Goal: Transaction & Acquisition: Purchase product/service

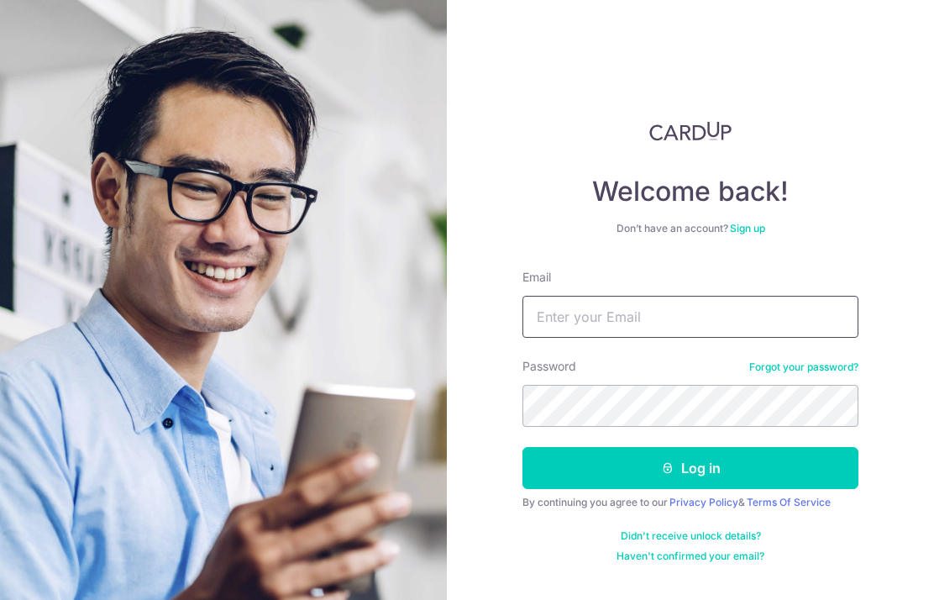
click at [560, 296] on input "Email" at bounding box center [691, 317] width 336 height 42
type input "vianchann@gmail.com"
click at [630, 447] on button "Log in" at bounding box center [691, 468] width 336 height 42
click at [768, 296] on input "Email" at bounding box center [691, 317] width 336 height 42
type input "vianchann@gmail.com"
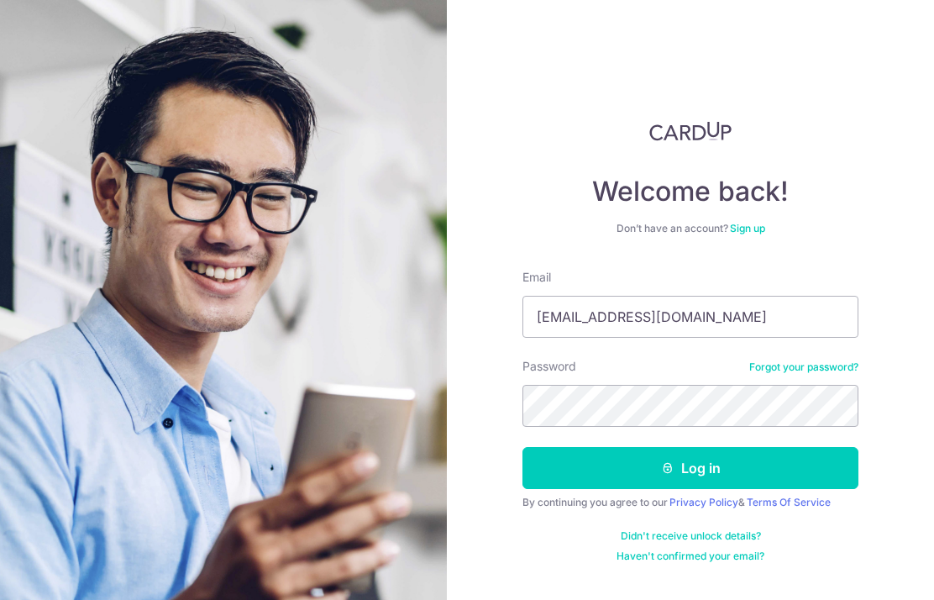
click at [754, 447] on button "Log in" at bounding box center [691, 468] width 336 height 42
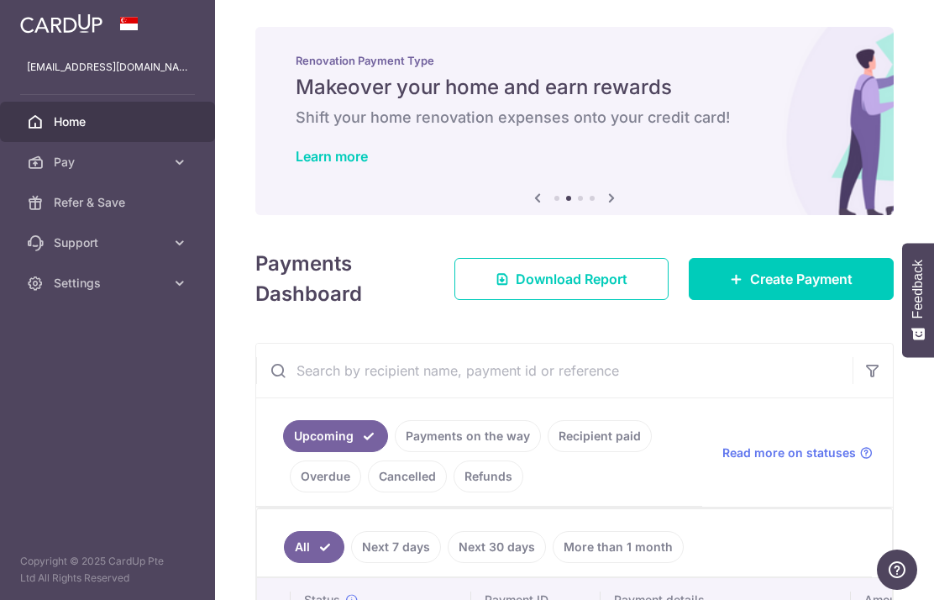
click at [811, 289] on span "Create Payment" at bounding box center [801, 279] width 103 height 20
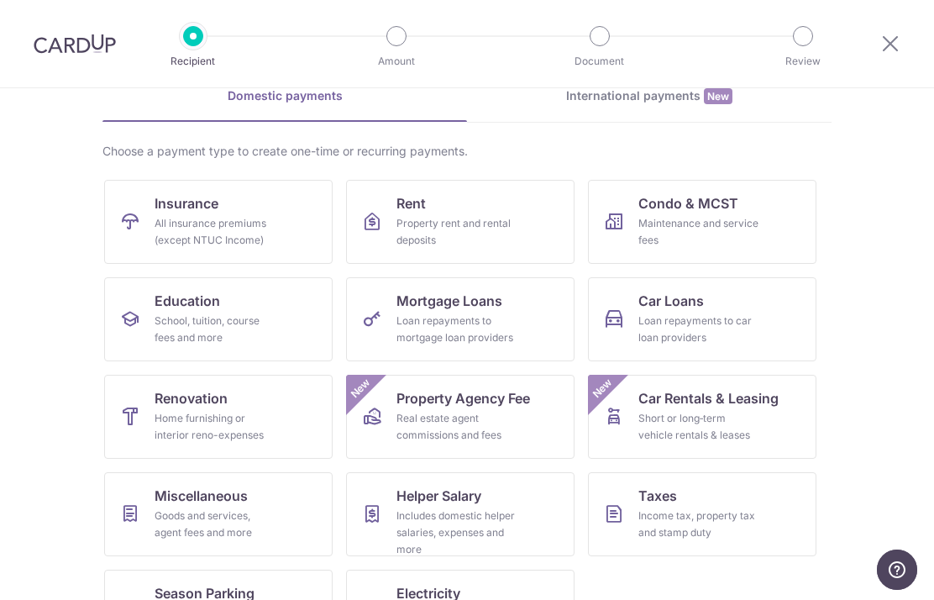
click at [884, 339] on section "What would you like to pay for? Domestic payments International payments New Ch…" at bounding box center [467, 344] width 934 height 512
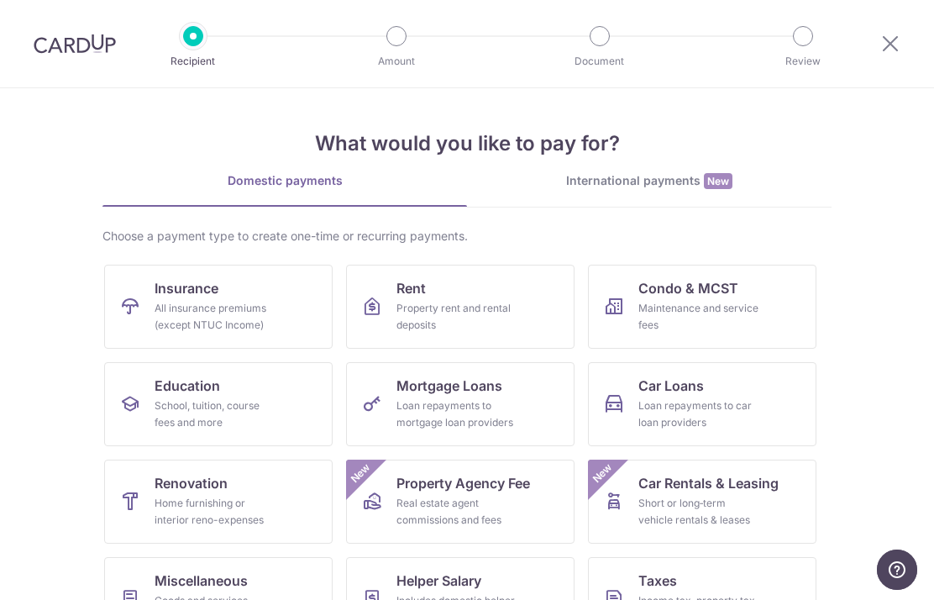
click at [683, 178] on div "International payments New" at bounding box center [649, 181] width 365 height 18
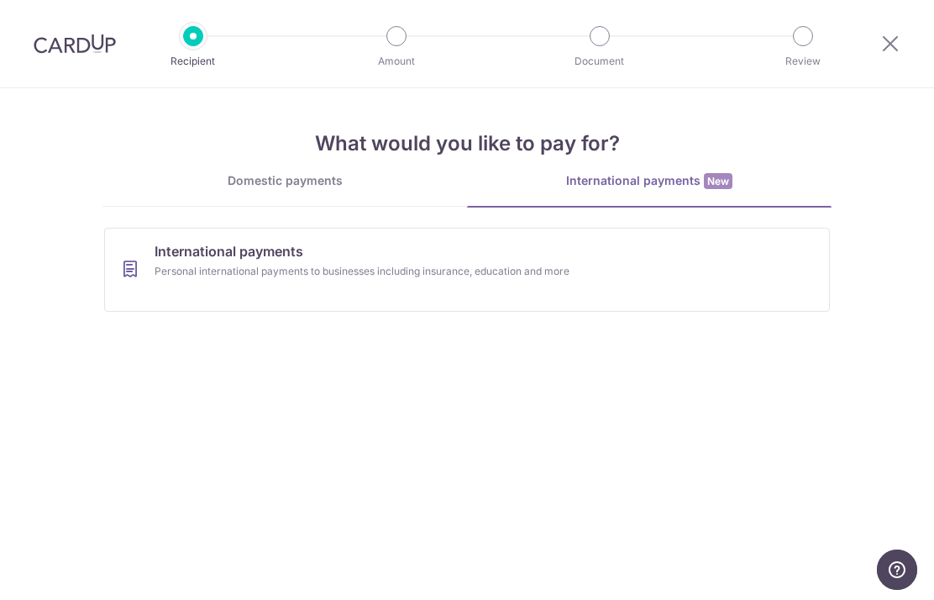
click at [717, 274] on div "Personal international payments to businesses including insurance, education an…" at bounding box center [445, 271] width 581 height 17
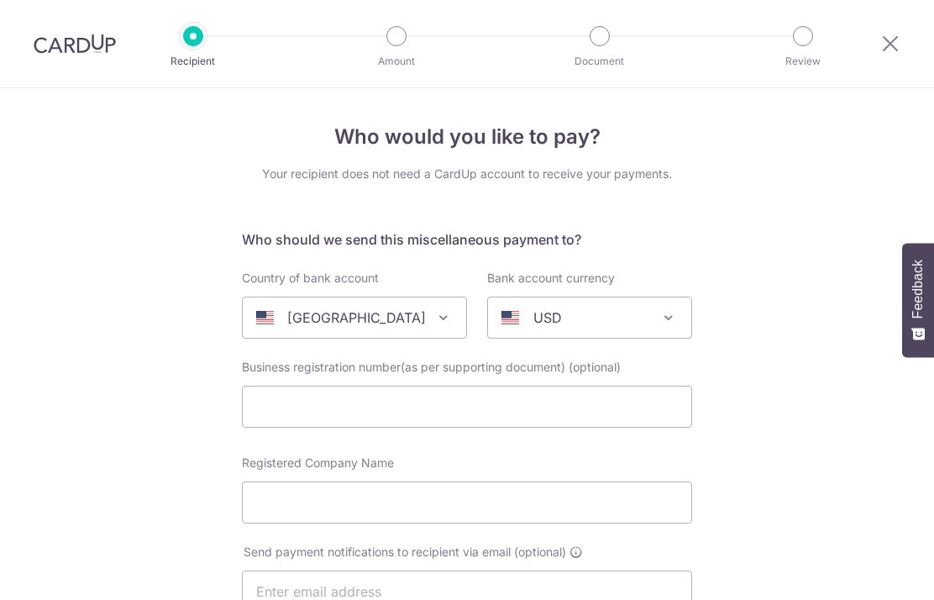
select select
click at [415, 328] on div "[GEOGRAPHIC_DATA]" at bounding box center [341, 318] width 170 height 20
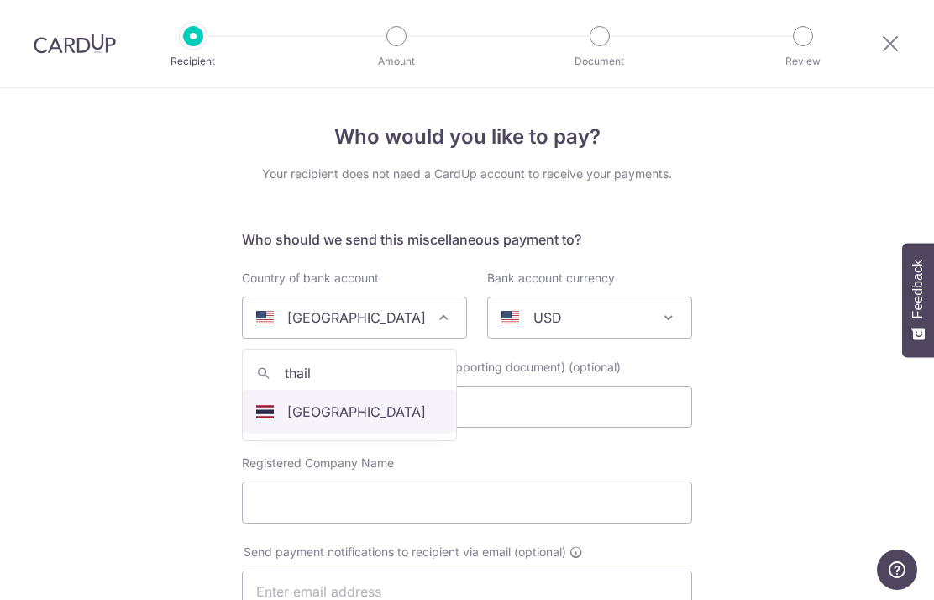
type input "thaila"
select select "218"
select select "Thailand"
select select
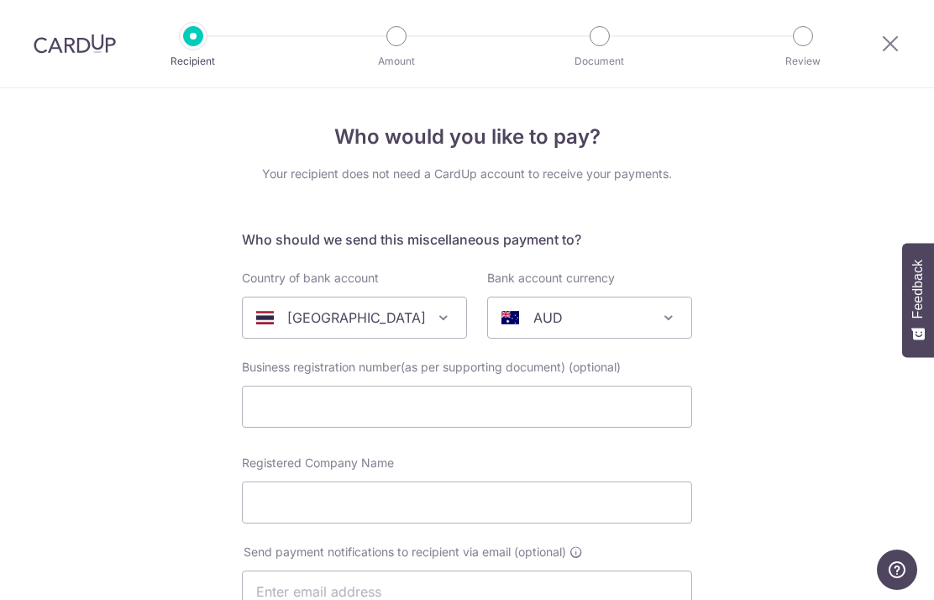
click at [645, 323] on div "AUD" at bounding box center [577, 318] width 150 height 20
type input "b"
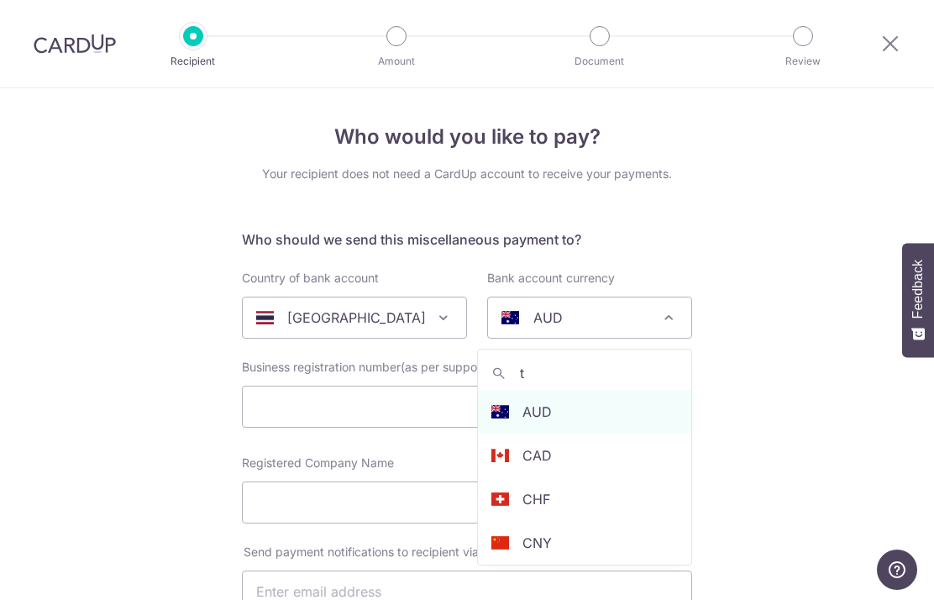
type input "th"
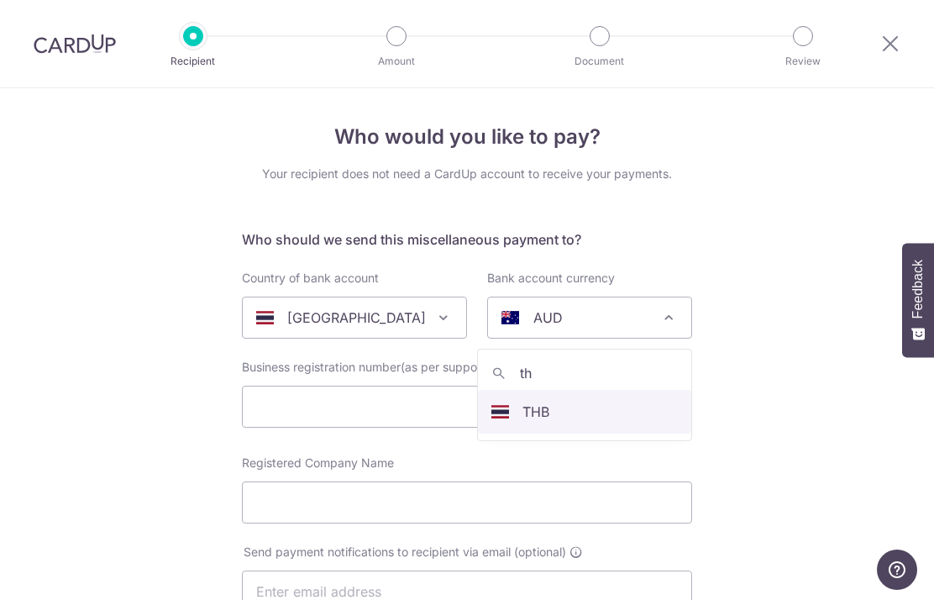
select select "17"
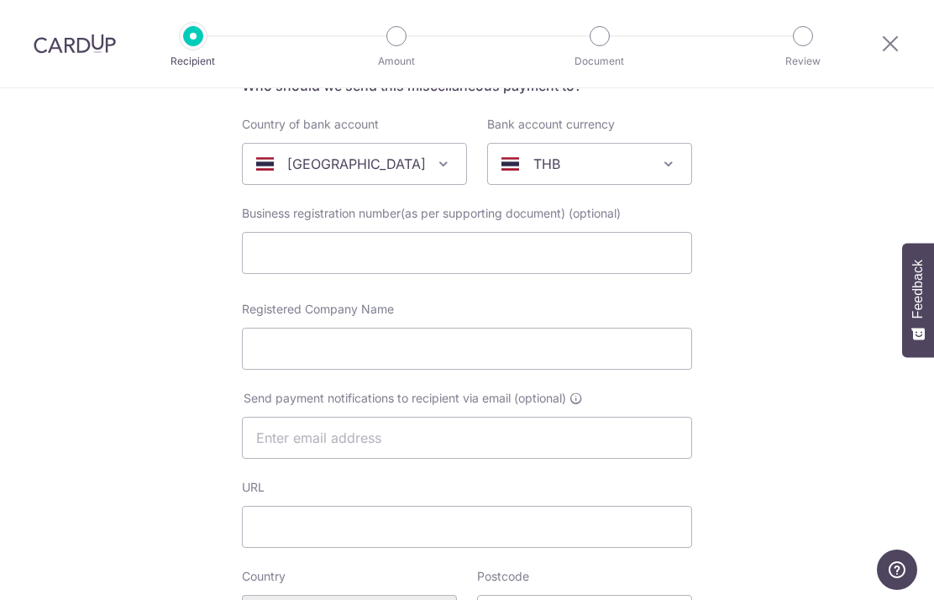
scroll to position [156, 0]
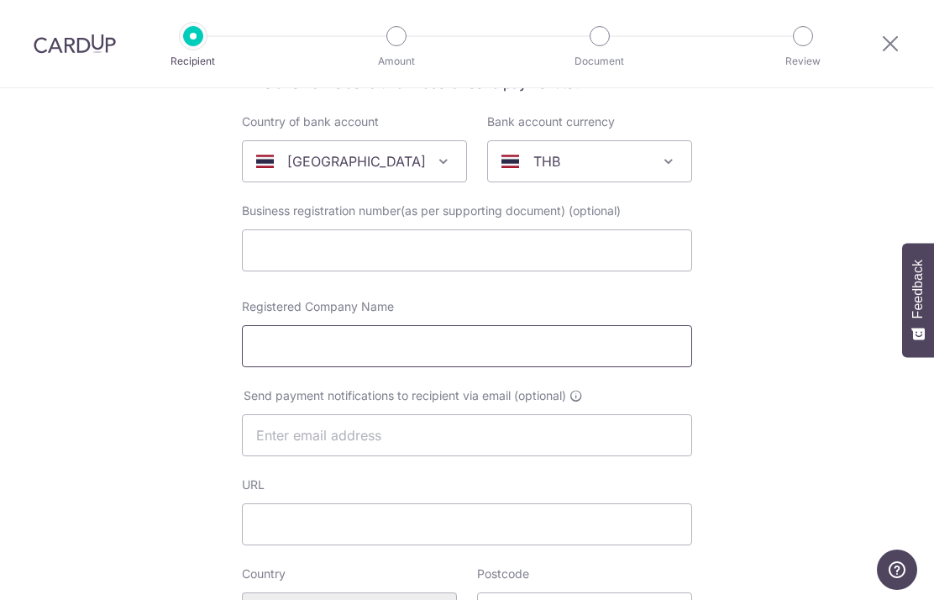
click at [419, 360] on input "Registered Company Name" at bounding box center [467, 346] width 450 height 42
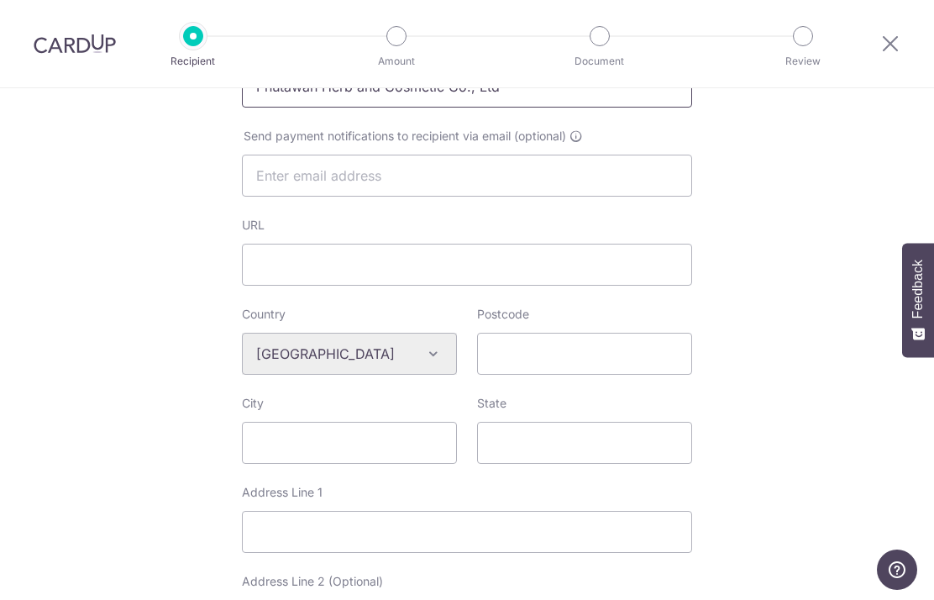
scroll to position [438, 0]
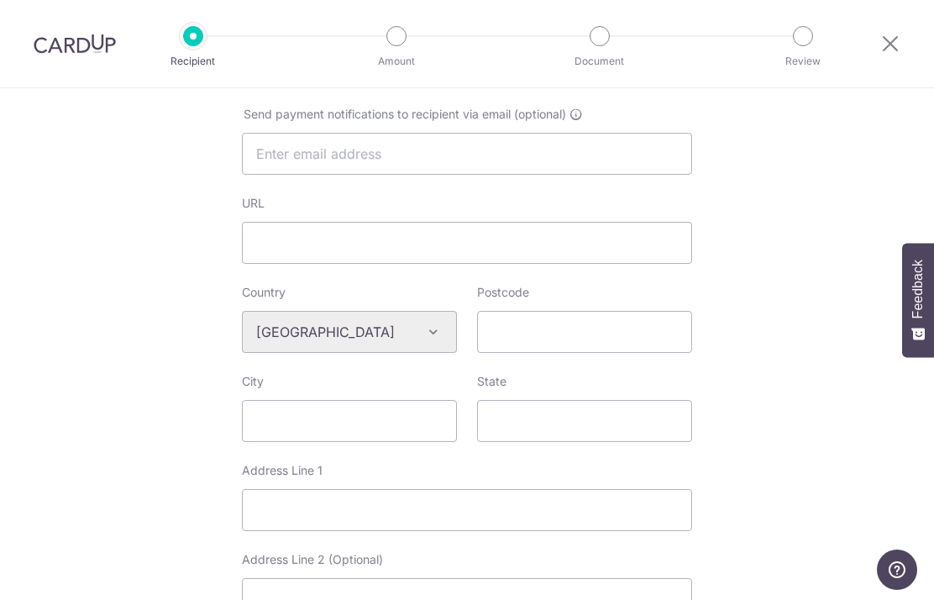
type input "Phutawan Herb and Cosmetic Co., Ltd"
click at [632, 245] on input "URL" at bounding box center [467, 243] width 450 height 42
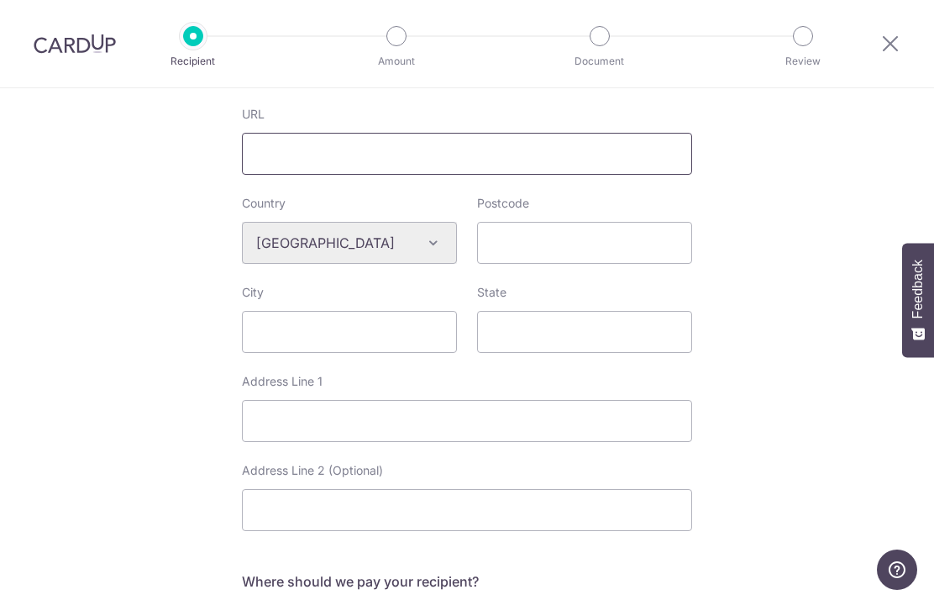
scroll to position [551, 0]
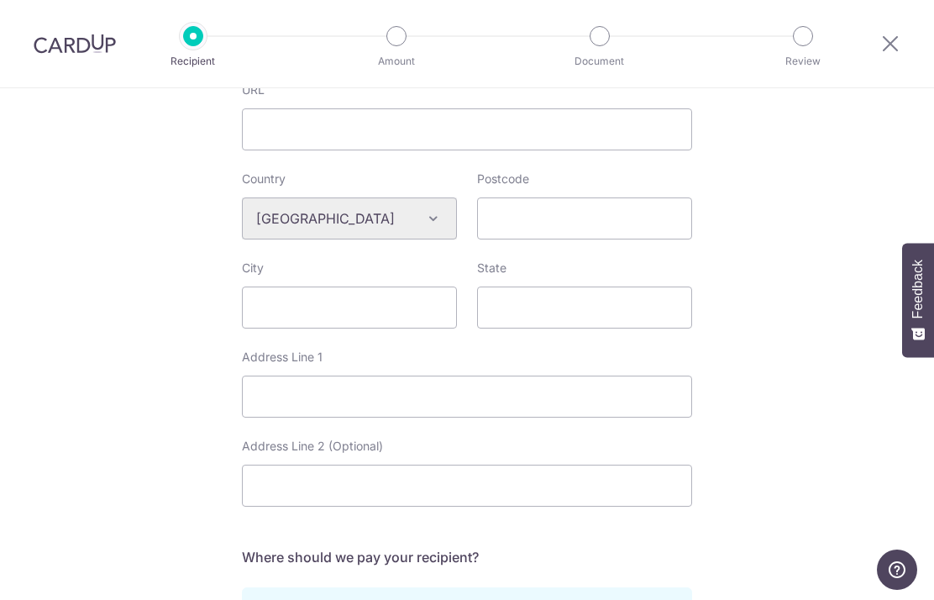
click at [668, 232] on input "Postcode" at bounding box center [584, 218] width 215 height 42
type input "10270"
click at [375, 323] on input "City" at bounding box center [349, 308] width 215 height 42
type input "Bangkok"
click at [612, 307] on input "State" at bounding box center [584, 308] width 215 height 42
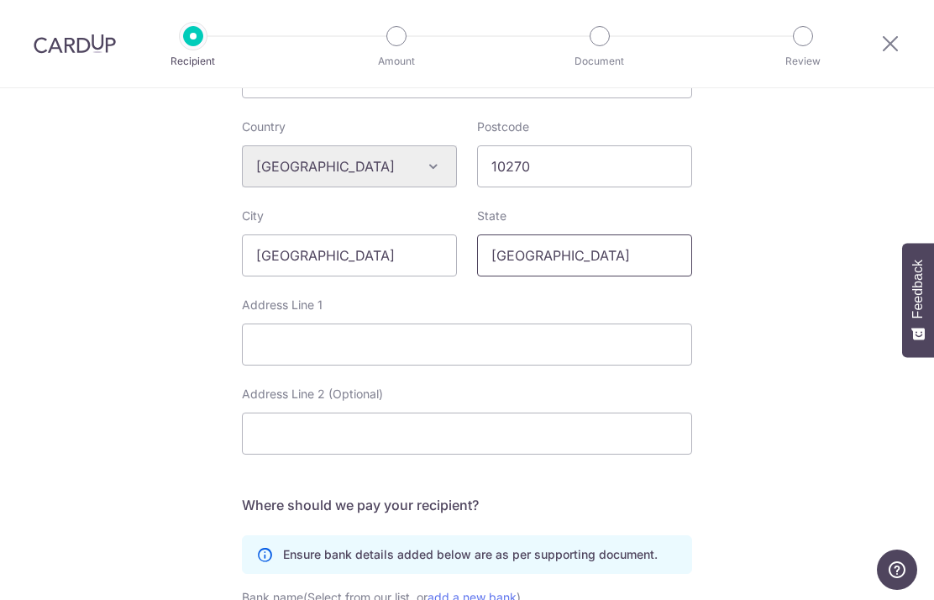
scroll to position [683, 0]
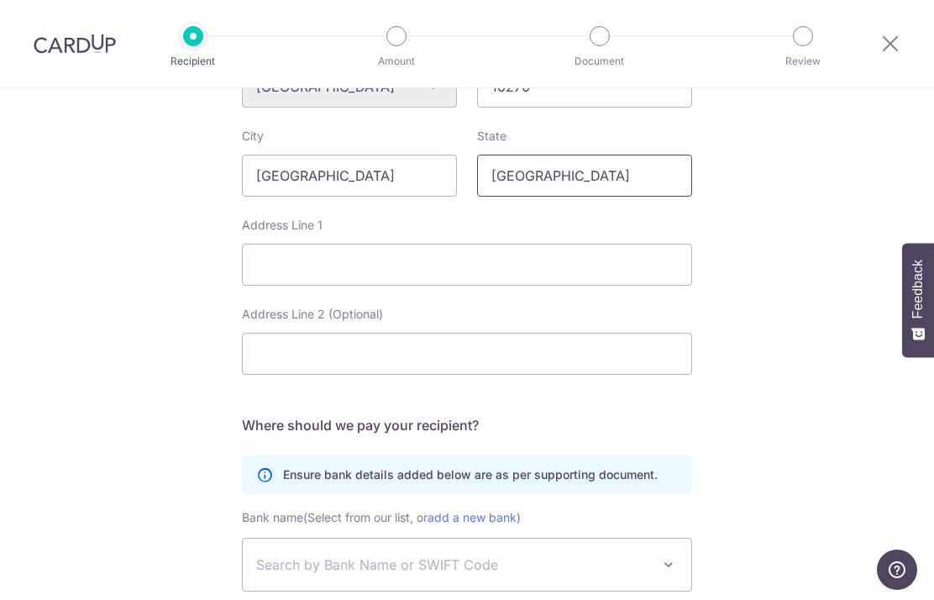
type input "Bangkok"
click at [618, 274] on input "Address Line 1" at bounding box center [467, 265] width 450 height 42
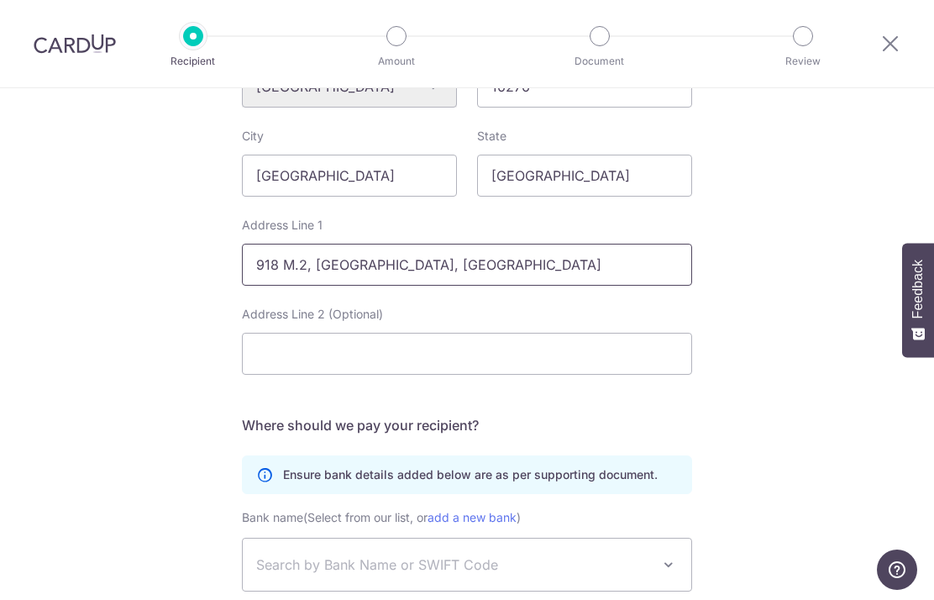
type input "918 M.2, Bang Prong, Mueang Samut Prakan district"
click at [613, 176] on input "Bangkok" at bounding box center [584, 176] width 215 height 42
type input "B"
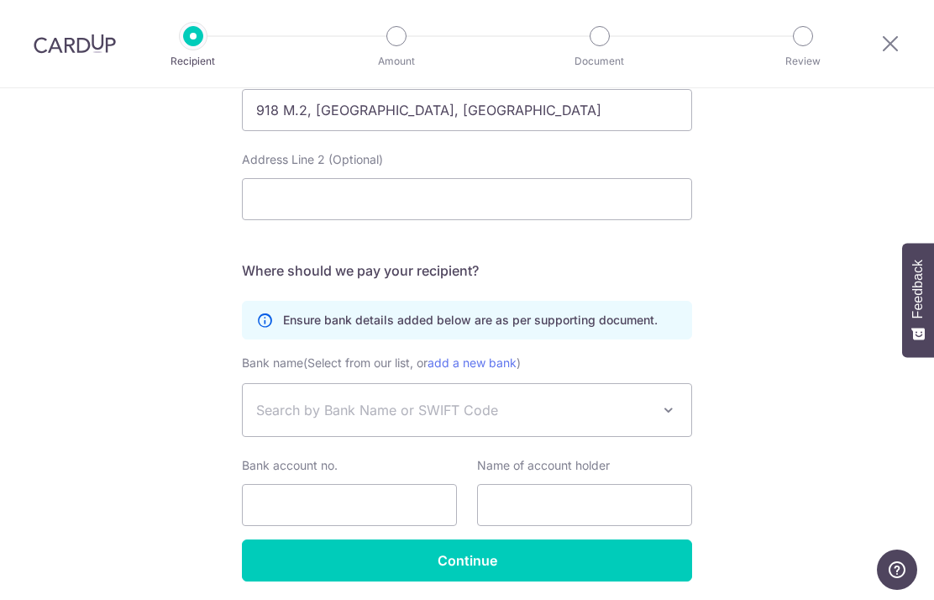
scroll to position [838, 0]
type input "Samut Prakan"
click at [463, 418] on span "Search by Bank Name or SWIFT Code" at bounding box center [453, 410] width 395 height 20
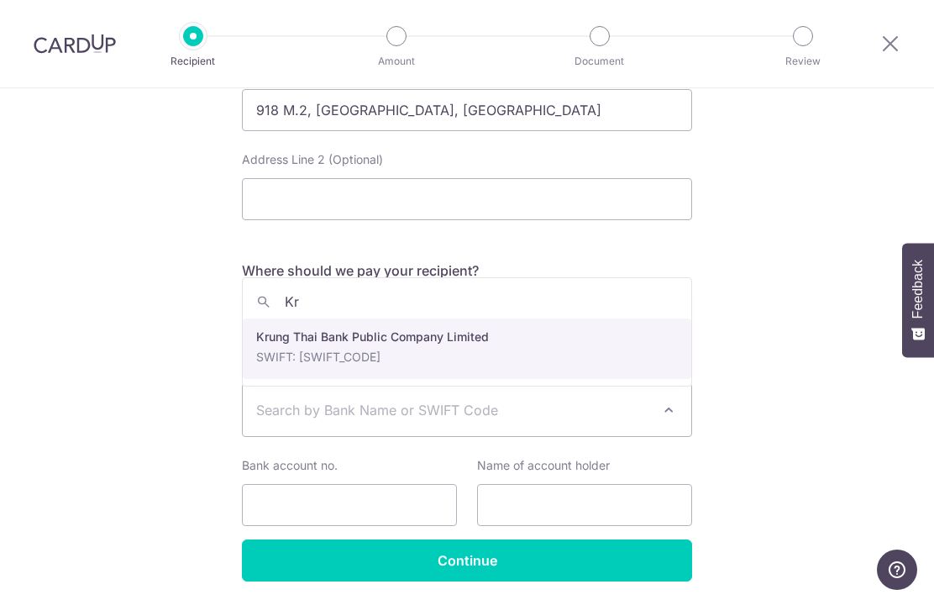
type input "K"
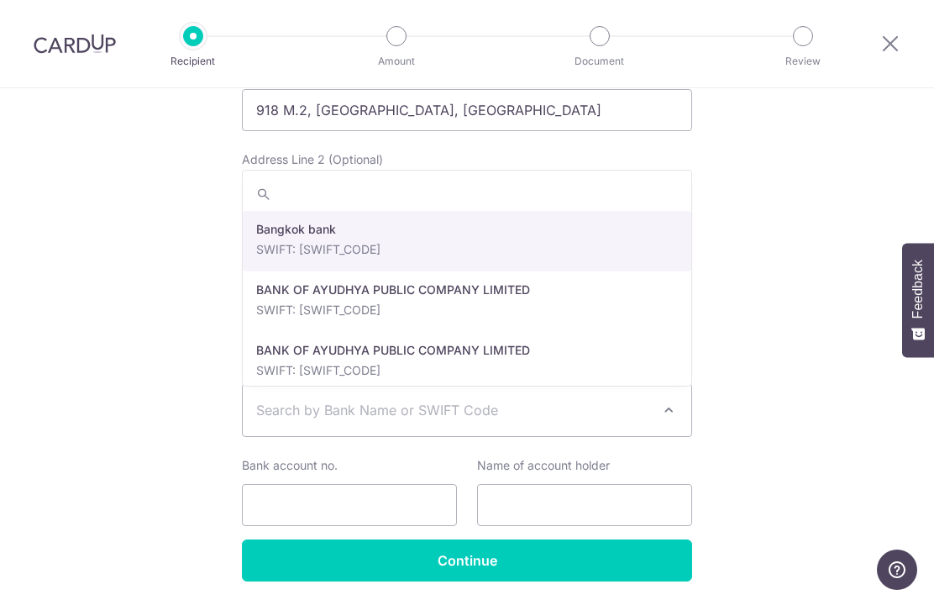
scroll to position [0, 0]
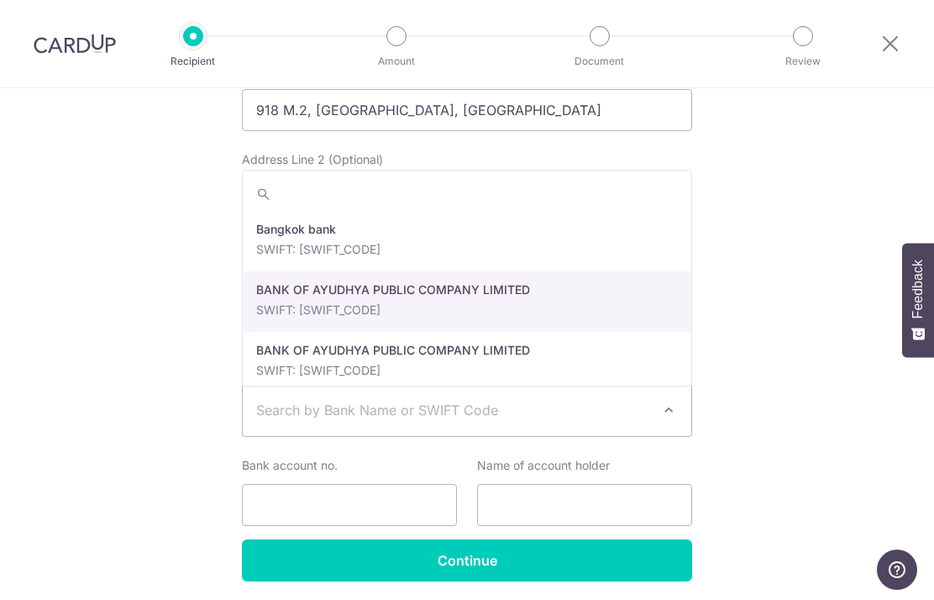
select select "22436"
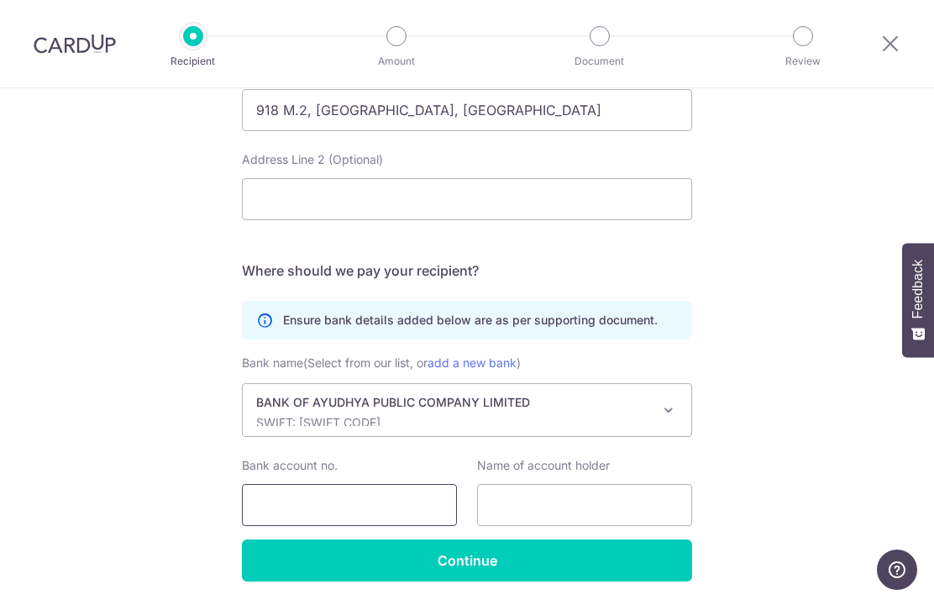
click at [365, 506] on input "Bank account no." at bounding box center [349, 505] width 215 height 42
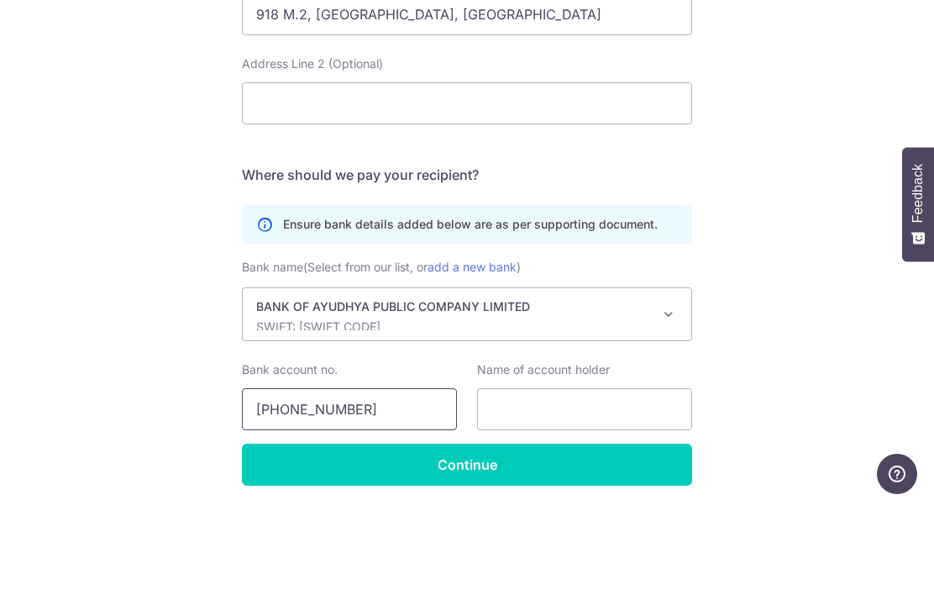
click at [297, 484] on input "598-1-692252" at bounding box center [349, 505] width 215 height 42
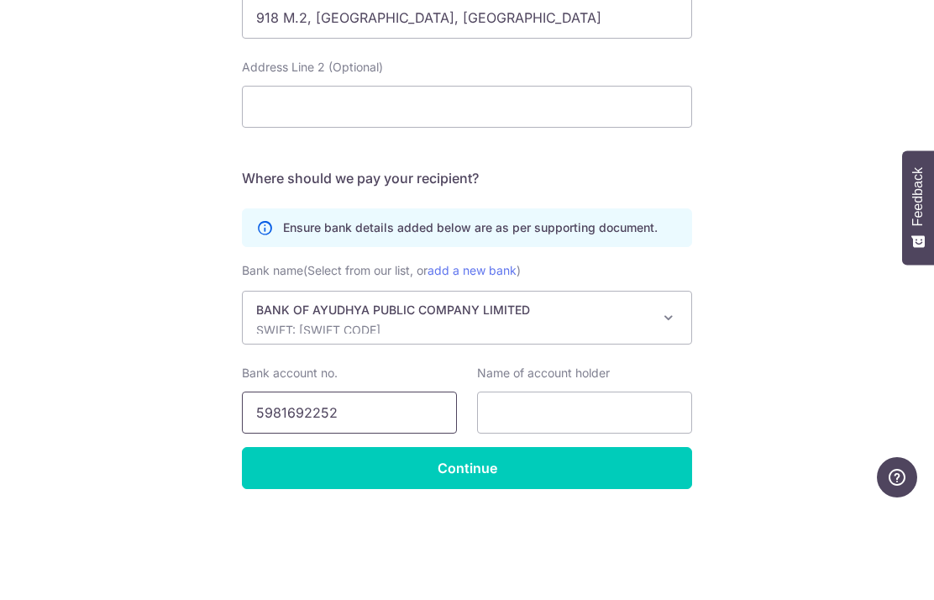
type input "5981692252"
click at [620, 484] on input "text" at bounding box center [584, 505] width 215 height 42
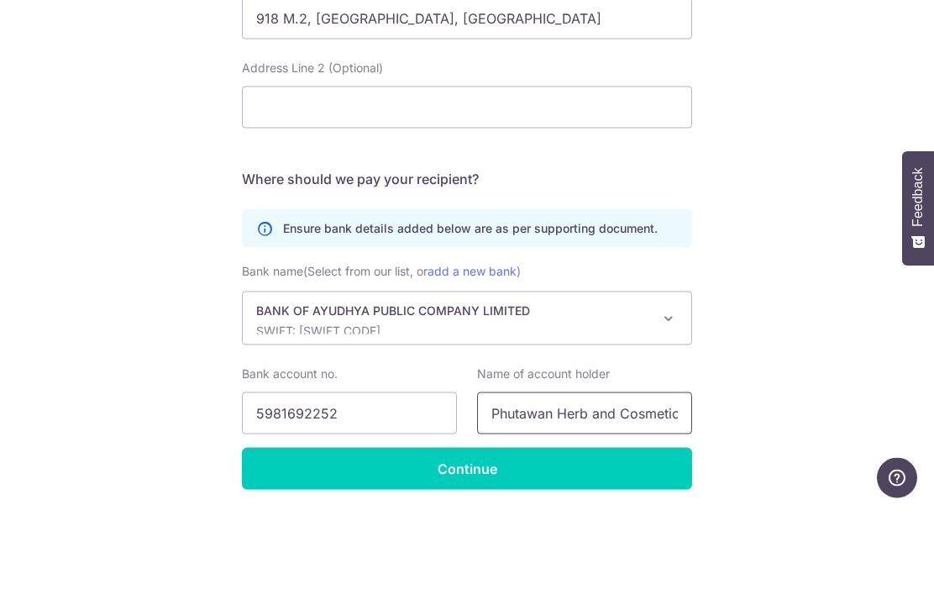
type input "Phutawan Herb and Cosmetic Co., Ltd"
click at [478, 539] on input "Continue" at bounding box center [467, 560] width 450 height 42
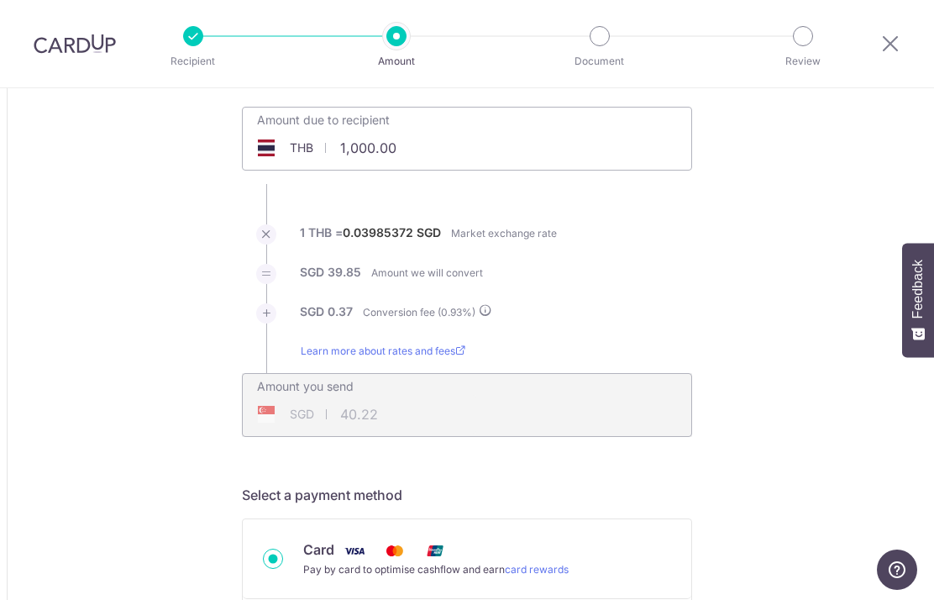
scroll to position [94, 0]
click at [508, 160] on div "Amount due to recipient THB 1,000.00 1000" at bounding box center [467, 137] width 450 height 64
click at [405, 152] on input "1,000.00" at bounding box center [373, 146] width 260 height 39
type input "130,914.50"
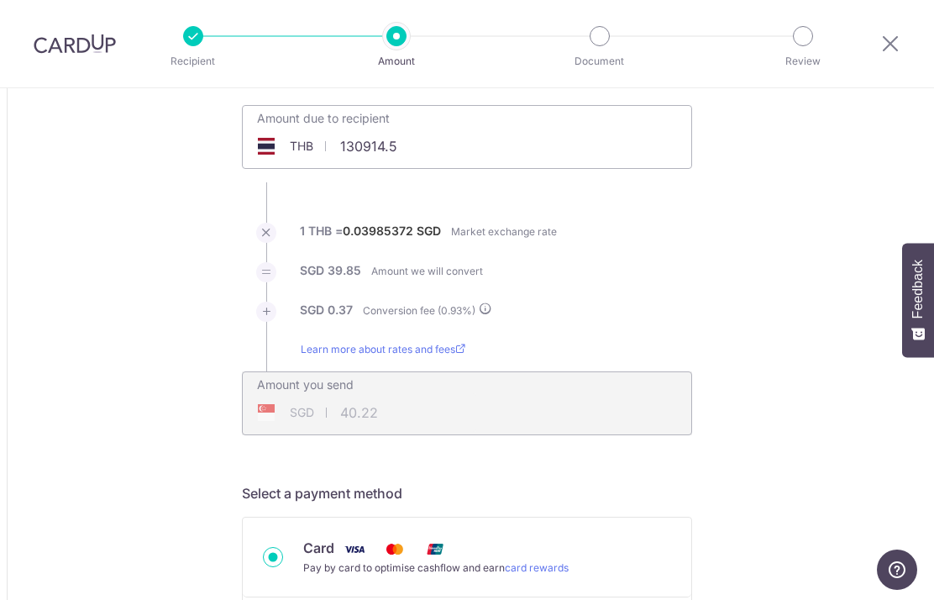
type input "5,266.07"
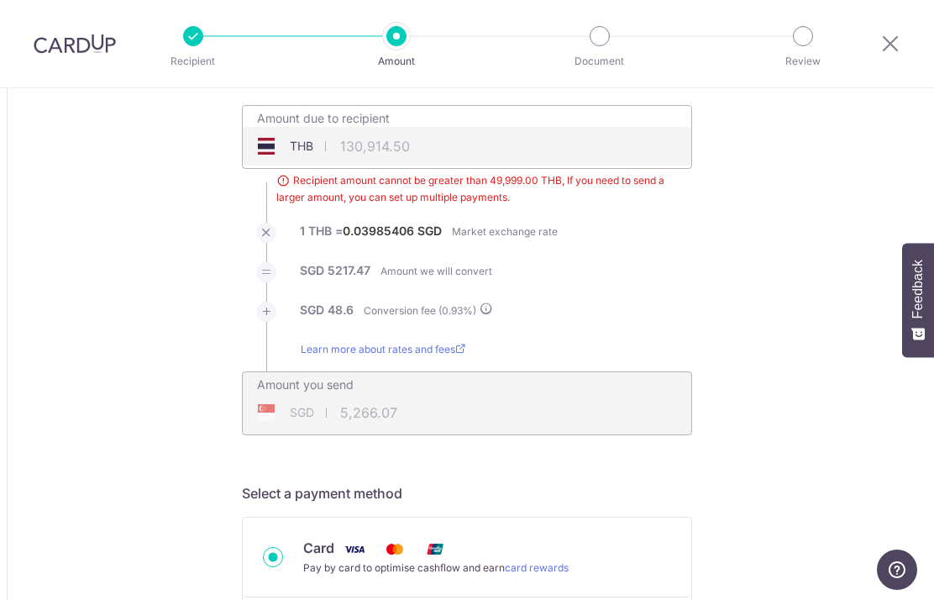
type input "49,999.00"
type input "2,011.22"
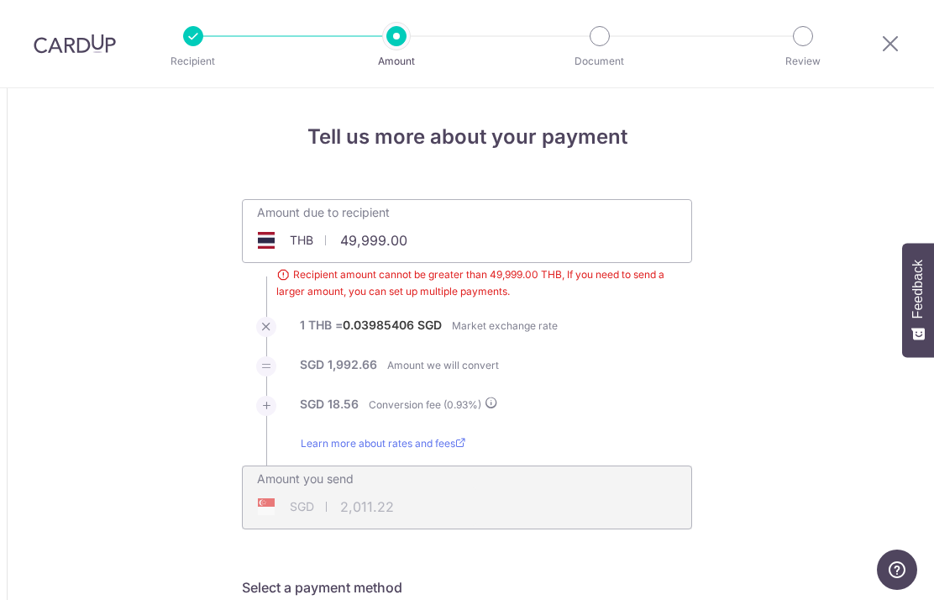
scroll to position [0, 0]
click at [449, 260] on input "49,999.00" at bounding box center [467, 240] width 449 height 39
type input "4"
type input "30,174.00"
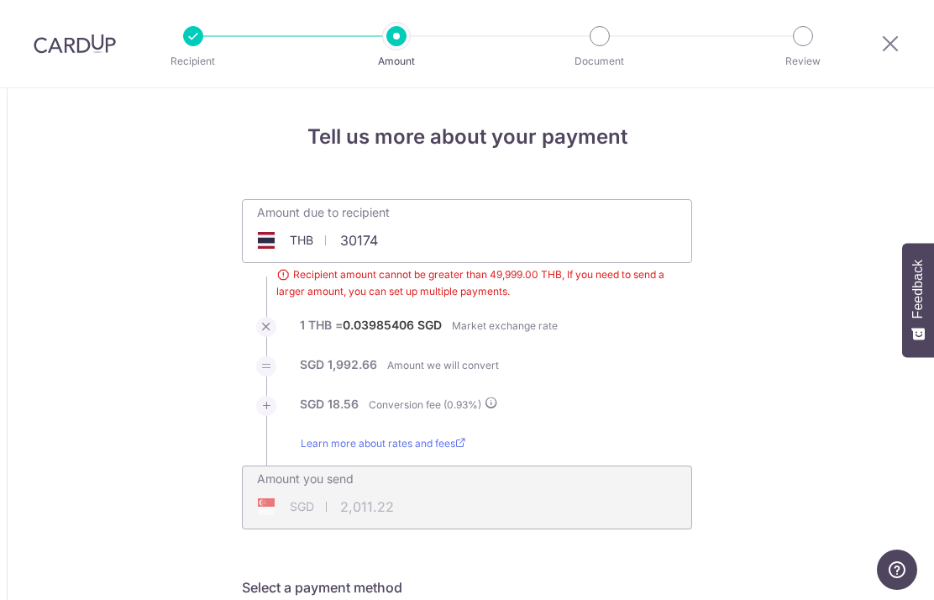
type input "1,213.73"
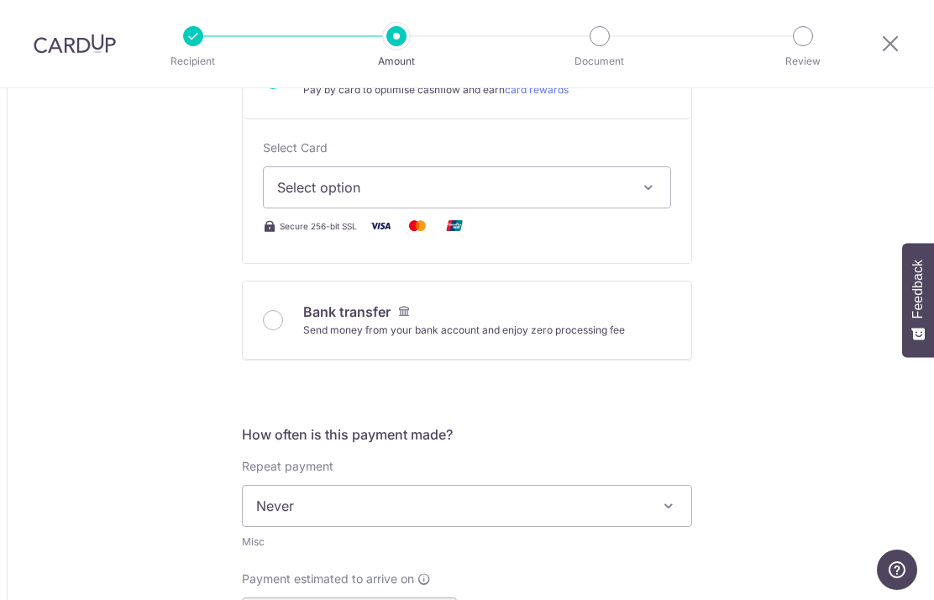
scroll to position [572, 0]
click at [625, 194] on span "Select option" at bounding box center [452, 187] width 350 height 20
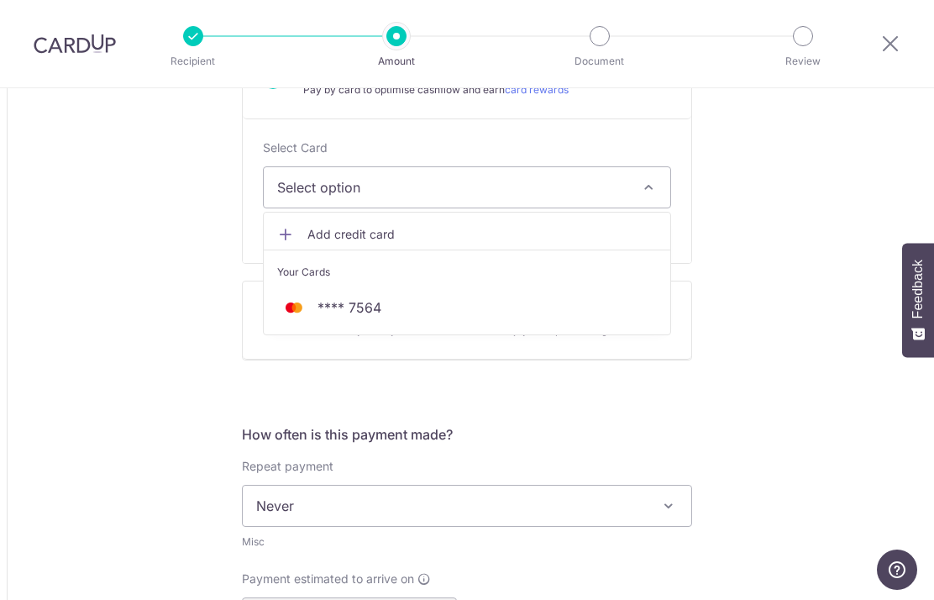
click at [575, 302] on link "**** 7564" at bounding box center [467, 307] width 407 height 40
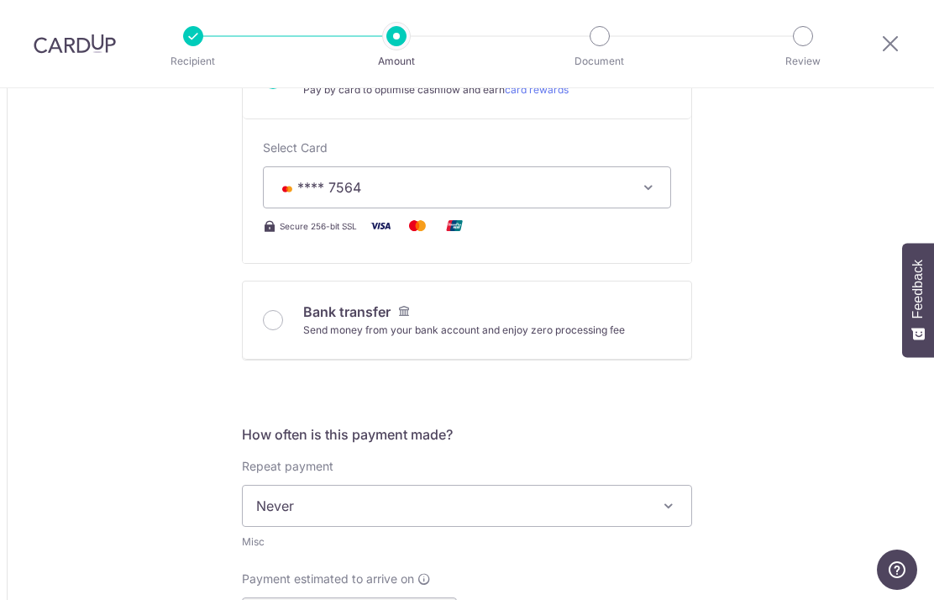
type input "30,174.00"
type input "1,213.83"
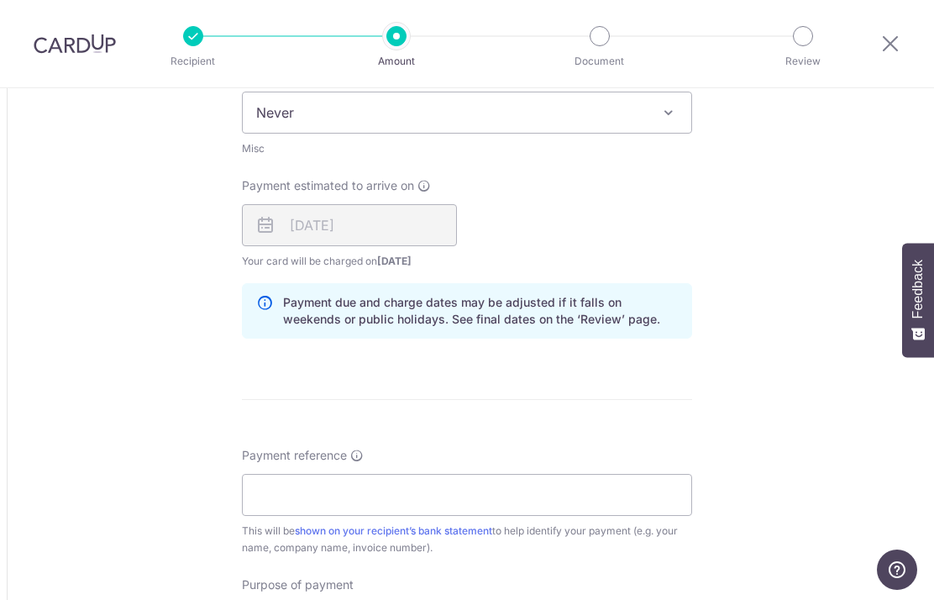
scroll to position [897, 0]
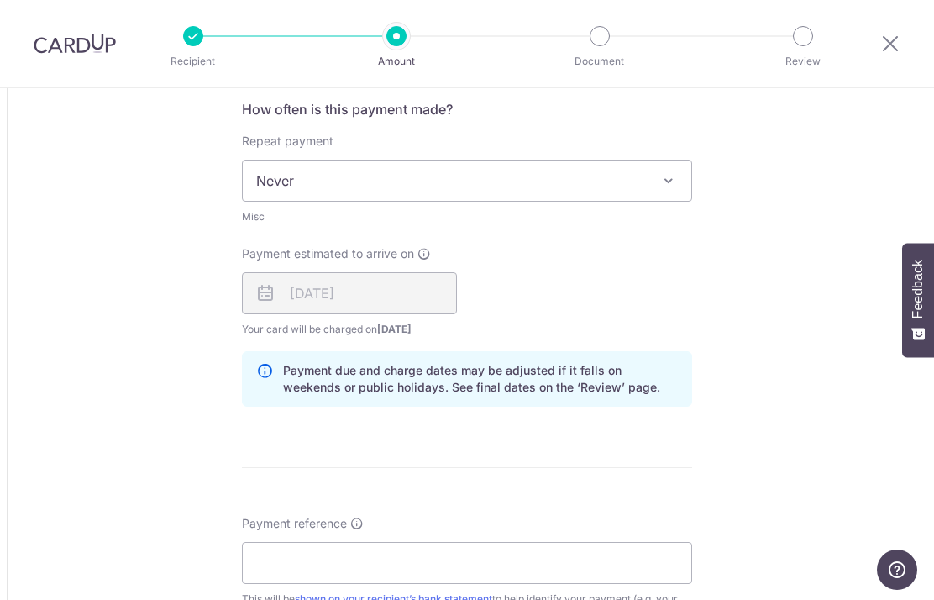
click at [671, 183] on span at bounding box center [669, 181] width 20 height 20
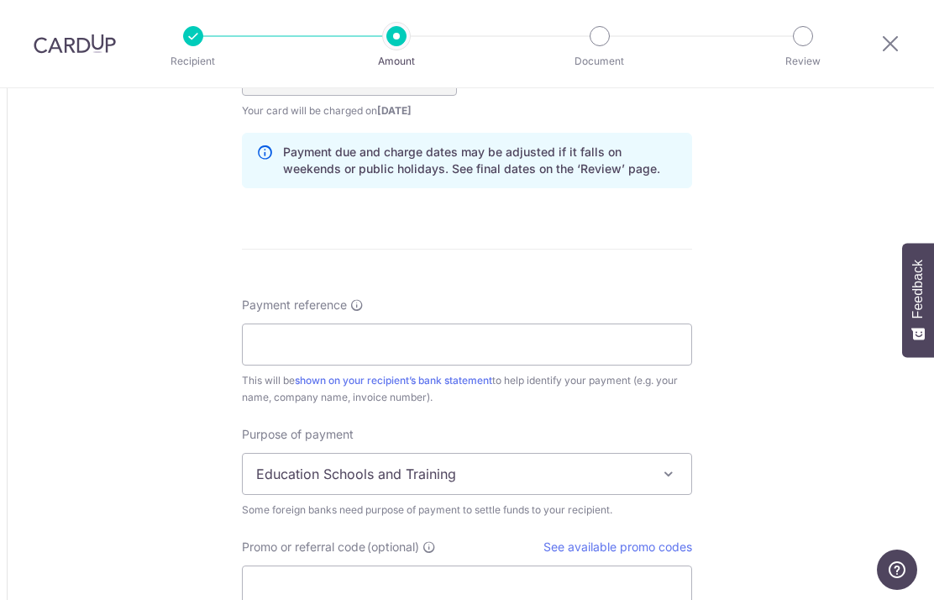
scroll to position [1117, 0]
click at [668, 342] on input "Payment reference" at bounding box center [467, 344] width 450 height 42
type input "p"
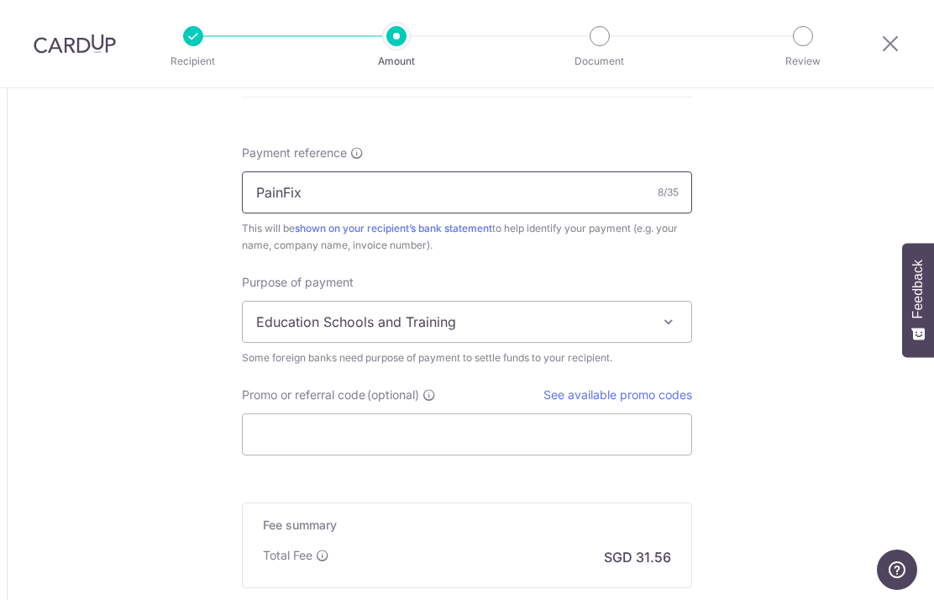
scroll to position [1265, 0]
type input "PainFix"
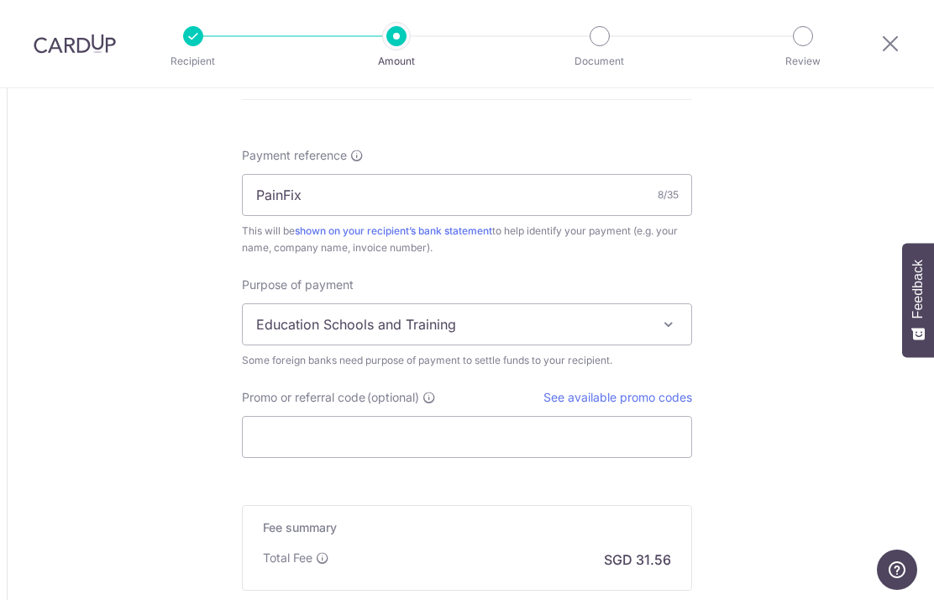
click at [644, 334] on span "Education Schools and Training" at bounding box center [467, 324] width 449 height 40
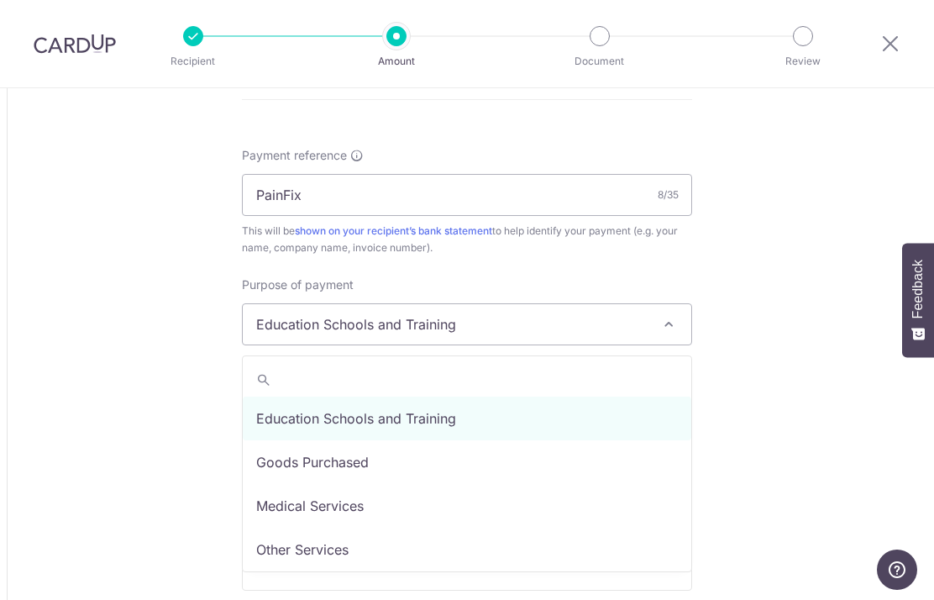
select select "Goods Purchased"
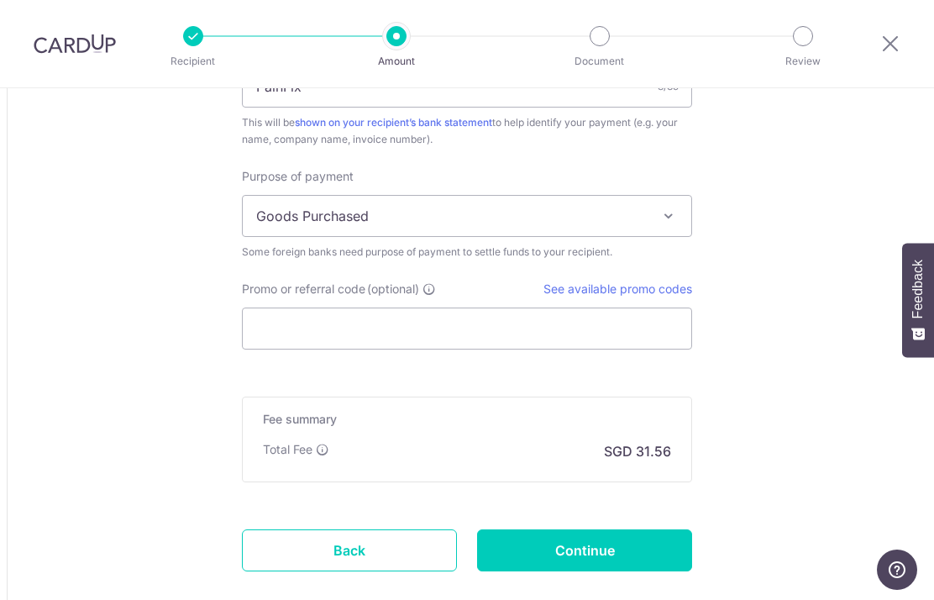
scroll to position [1392, 0]
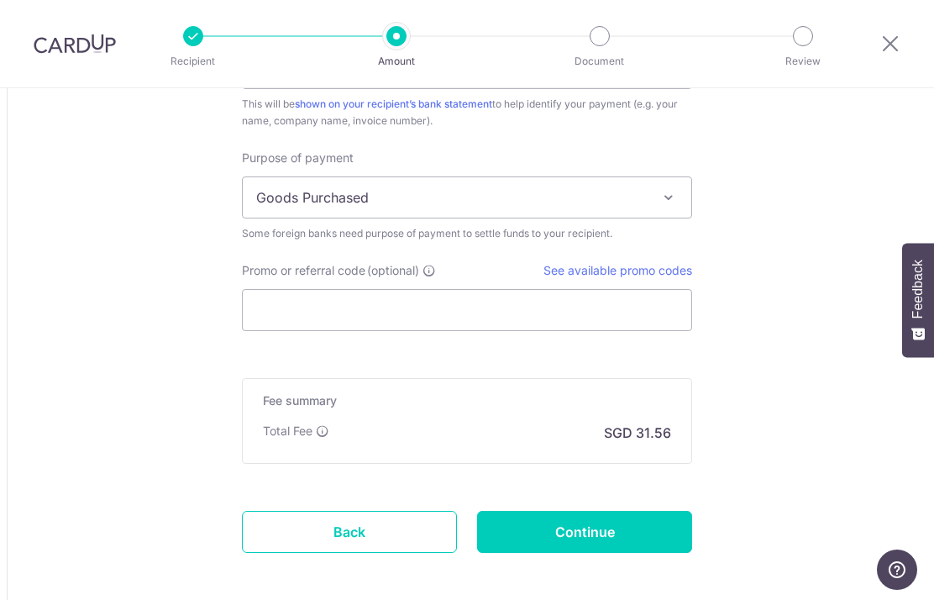
click at [676, 277] on link "See available promo codes" at bounding box center [618, 270] width 149 height 14
click at [511, 314] on input "Promo or referral code (optional)" at bounding box center [467, 310] width 450 height 42
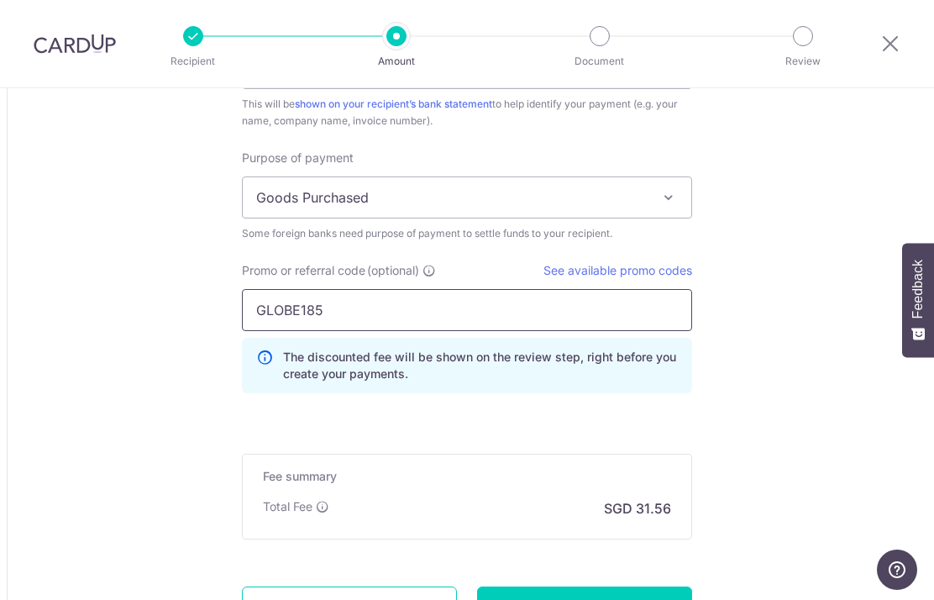
type input "GLOBE185"
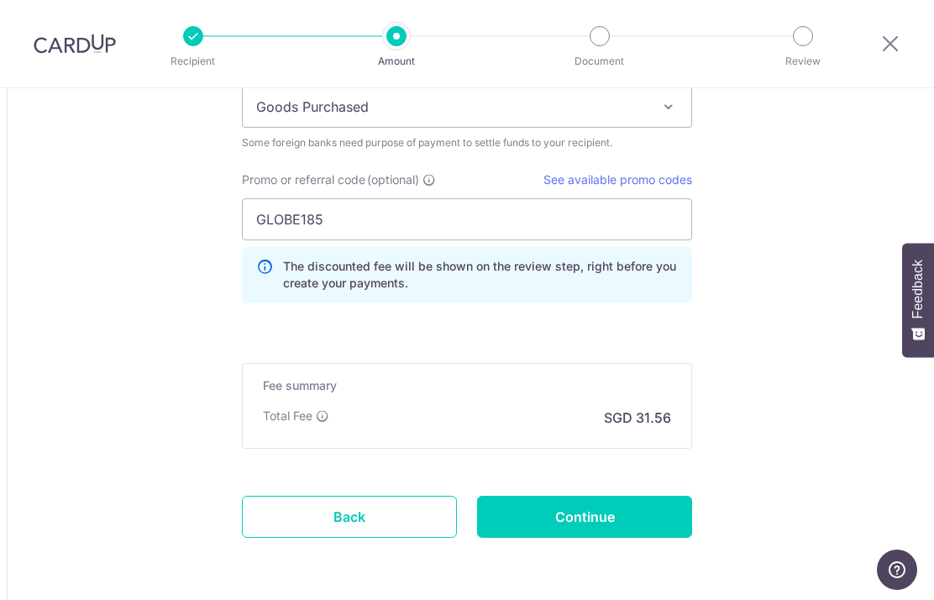
scroll to position [1484, 0]
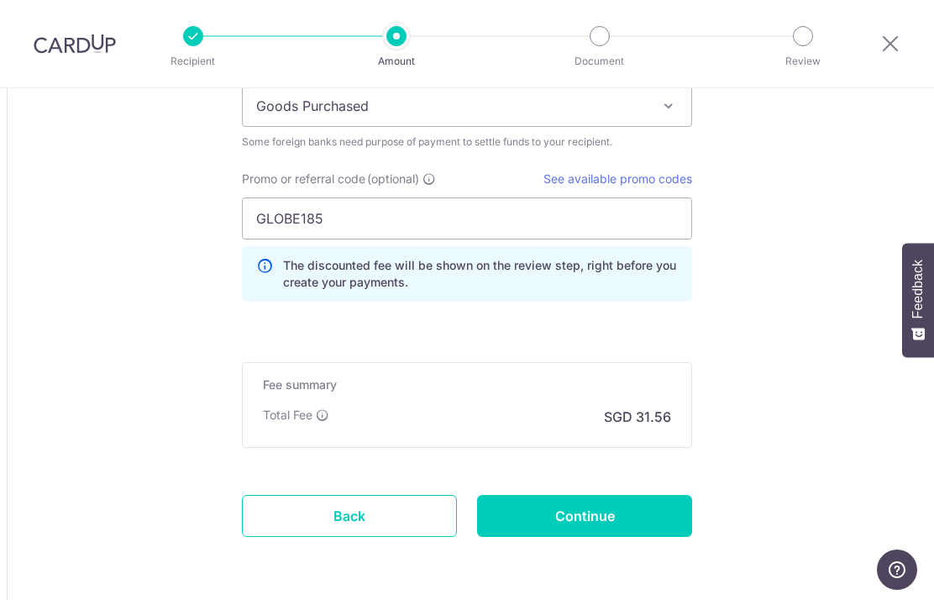
click at [629, 514] on input "Continue" at bounding box center [584, 516] width 215 height 42
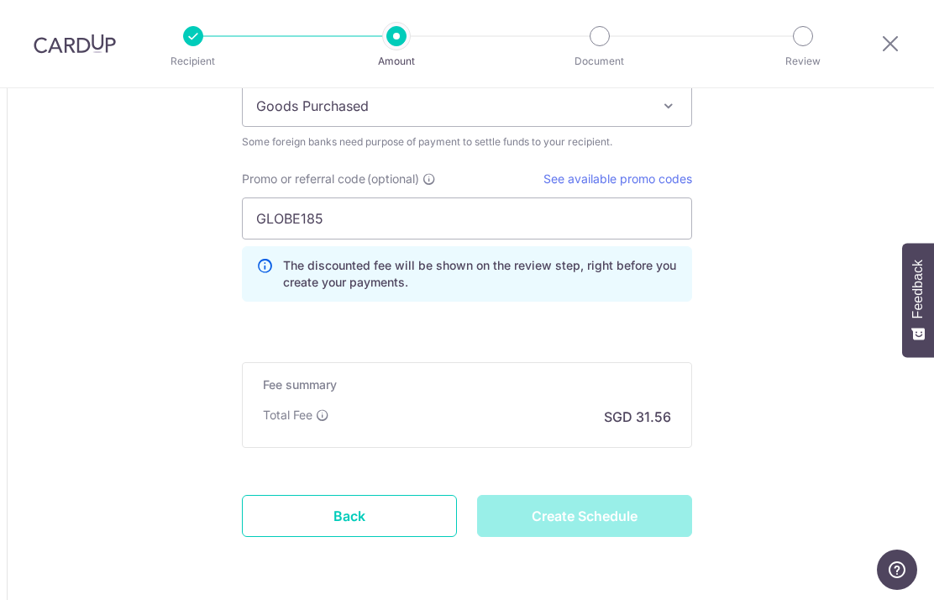
type input "Create Schedule"
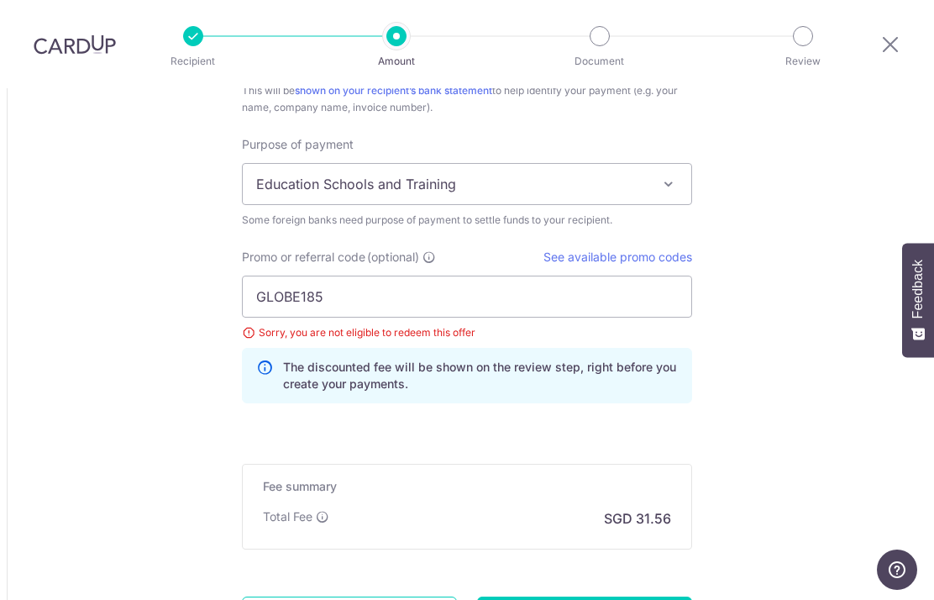
scroll to position [1392, 0]
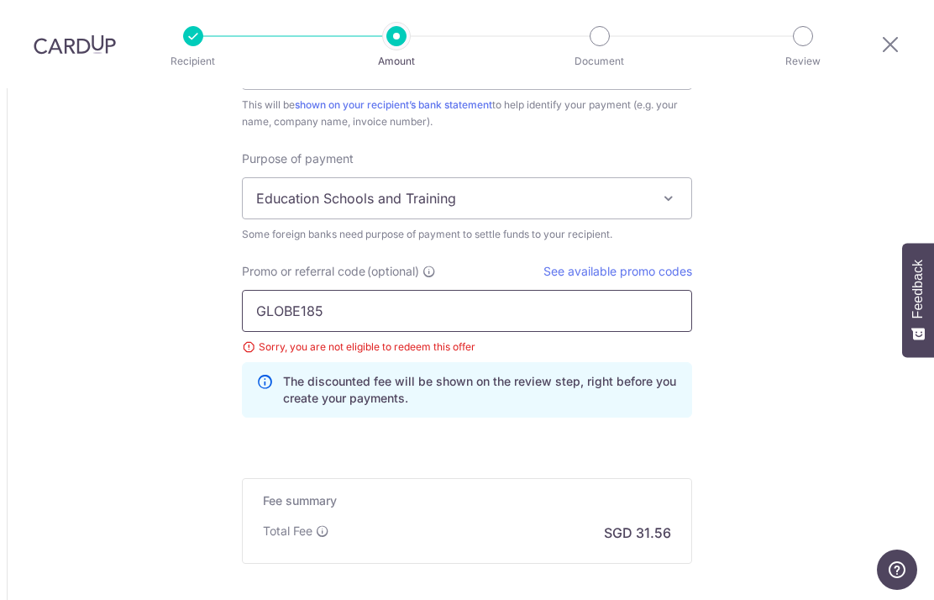
click at [643, 290] on input "GLOBE185" at bounding box center [467, 311] width 450 height 42
click at [644, 290] on input "GLOBE185" at bounding box center [467, 311] width 450 height 42
click at [639, 290] on input "GLOBE185" at bounding box center [467, 311] width 450 height 42
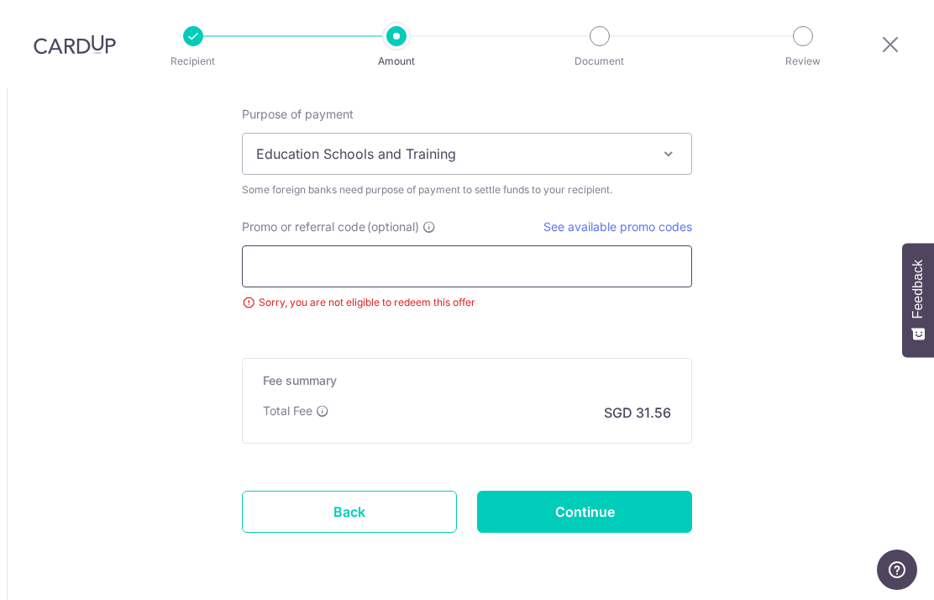
scroll to position [1434, 0]
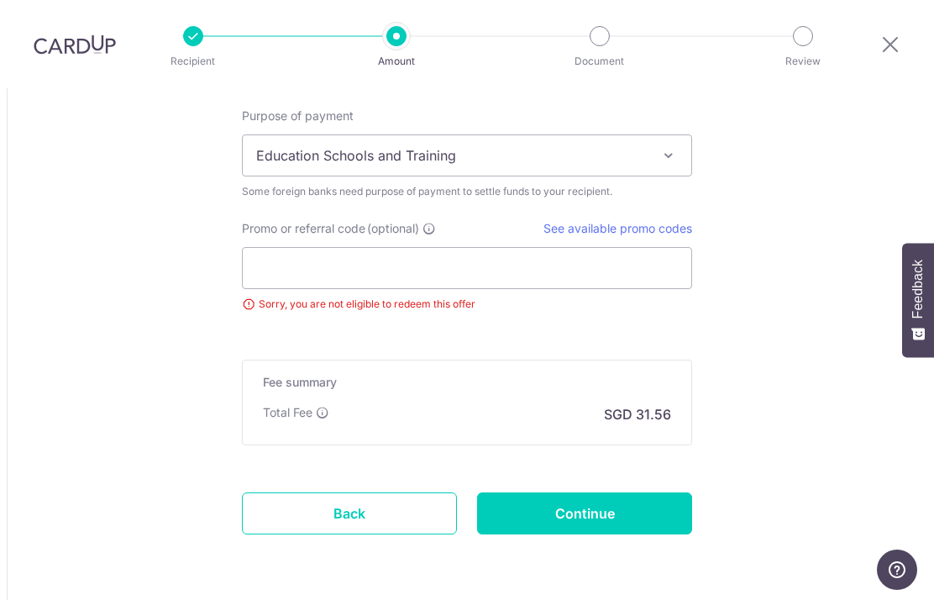
click at [626, 492] on input "Continue" at bounding box center [584, 513] width 215 height 42
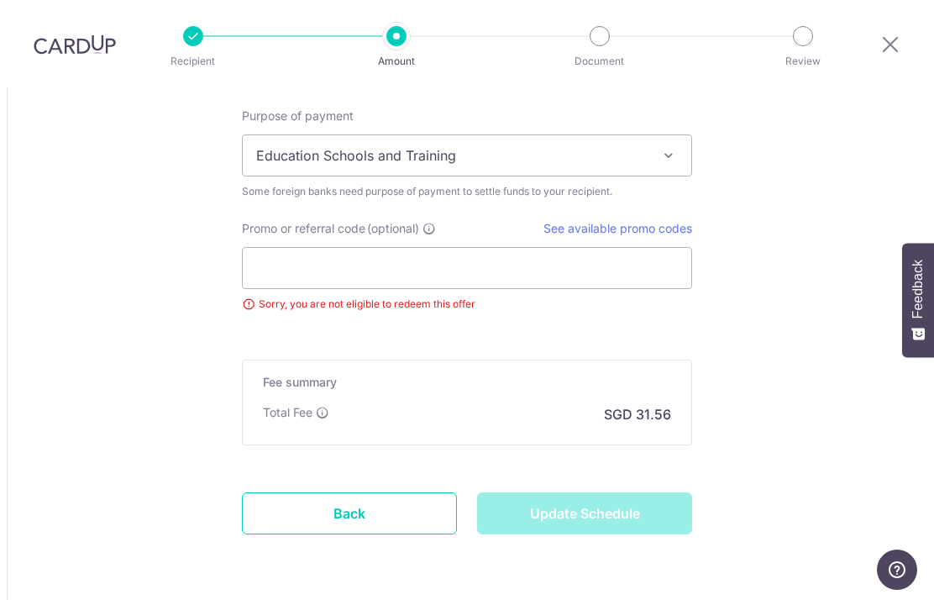
type input "Update Schedule"
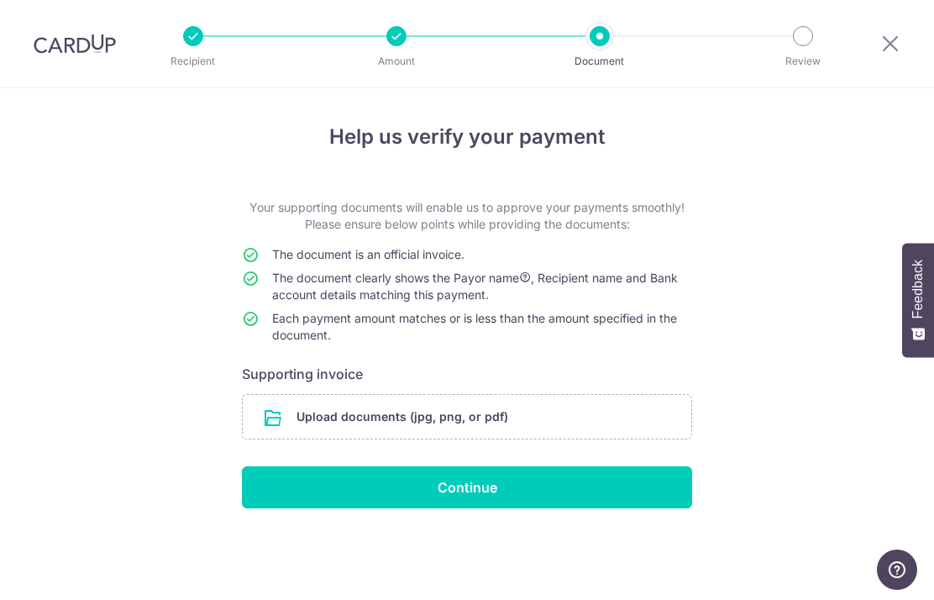
click at [473, 424] on input "file" at bounding box center [467, 417] width 449 height 44
